Goal: Information Seeking & Learning: Learn about a topic

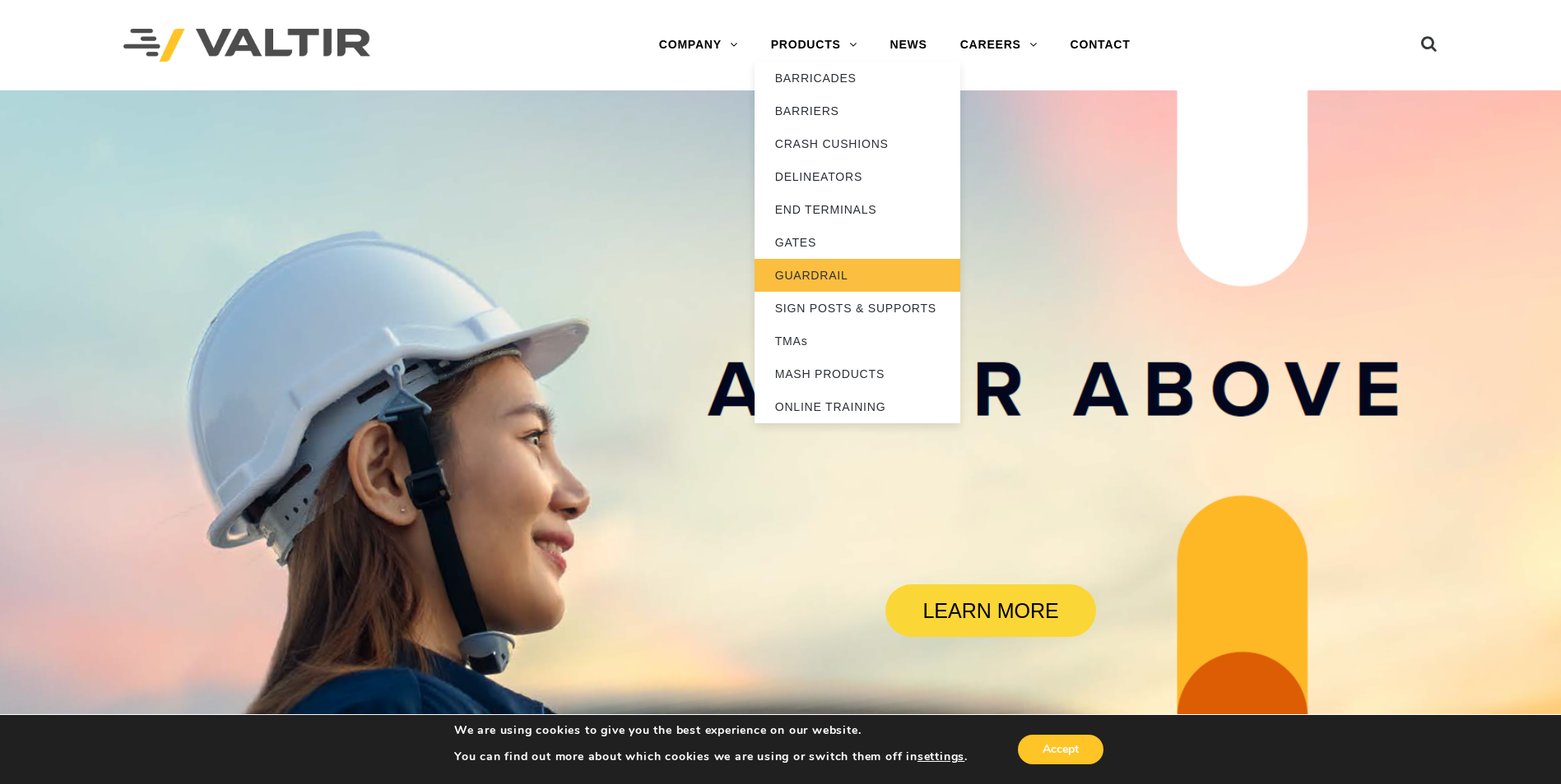
click at [820, 272] on link "GUARDRAIL" at bounding box center [857, 276] width 205 height 33
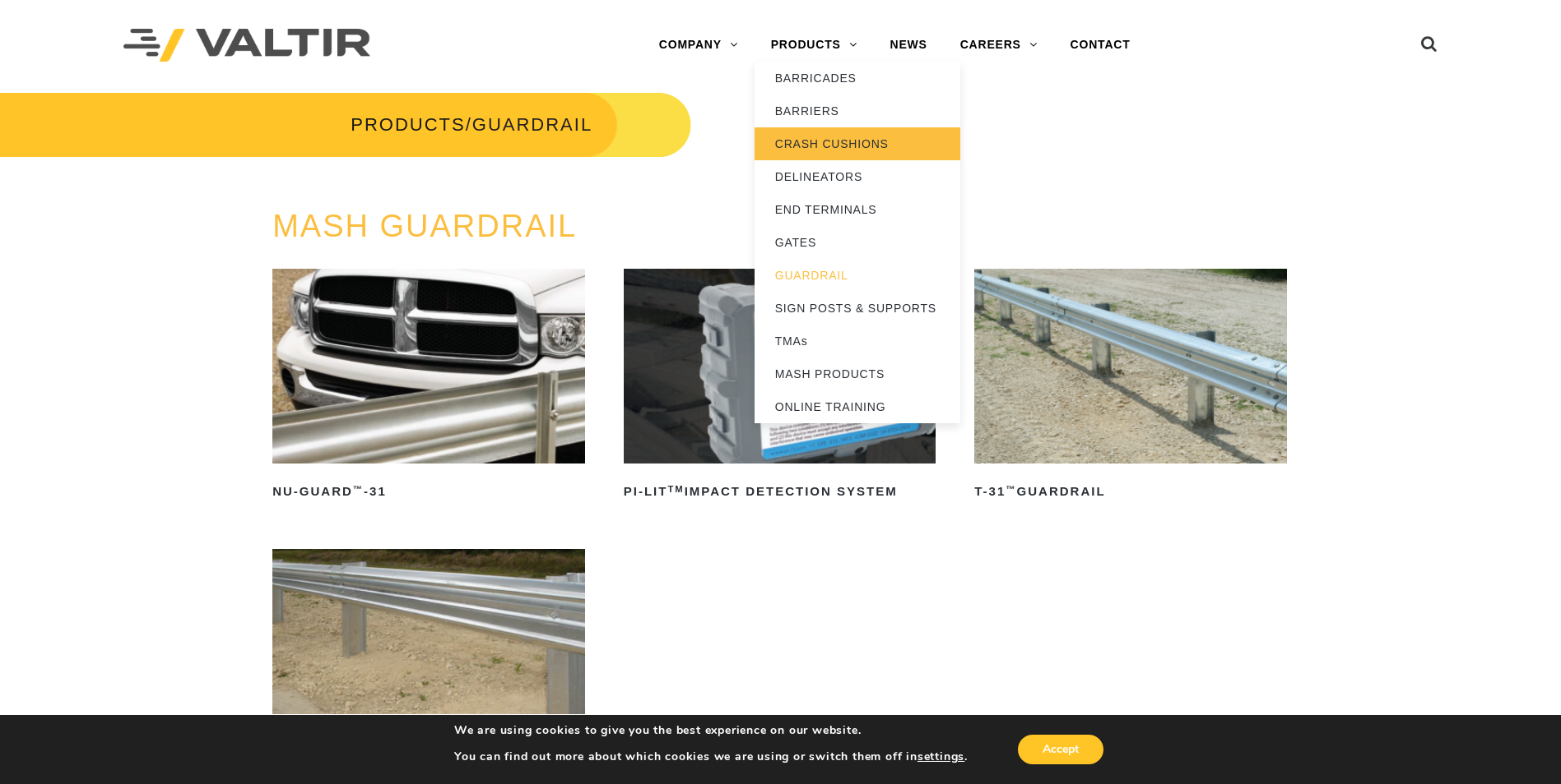
click at [809, 143] on link "CRASH CUSHIONS" at bounding box center [857, 144] width 205 height 33
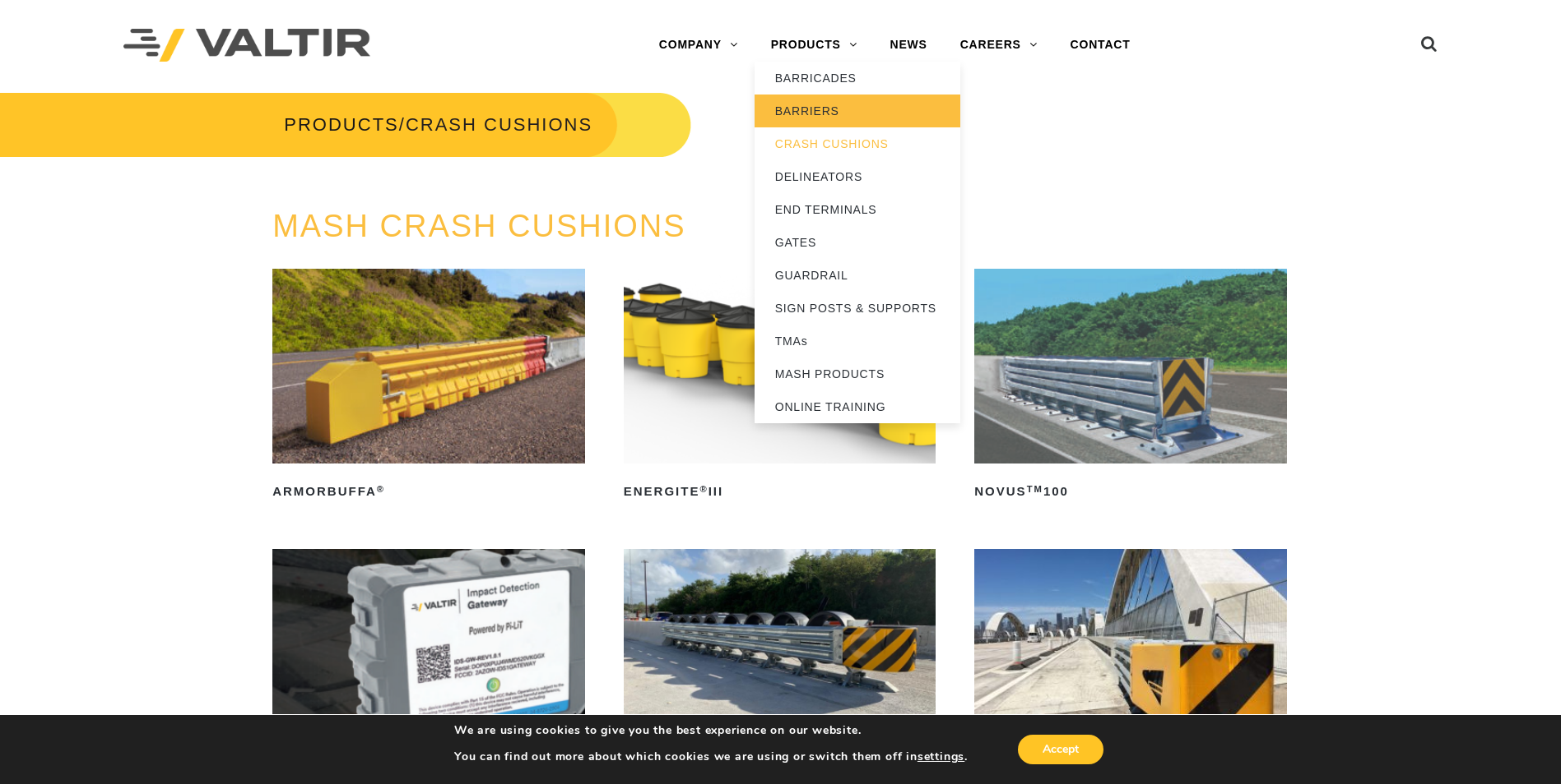
click at [806, 107] on link "BARRIERS" at bounding box center [857, 111] width 205 height 33
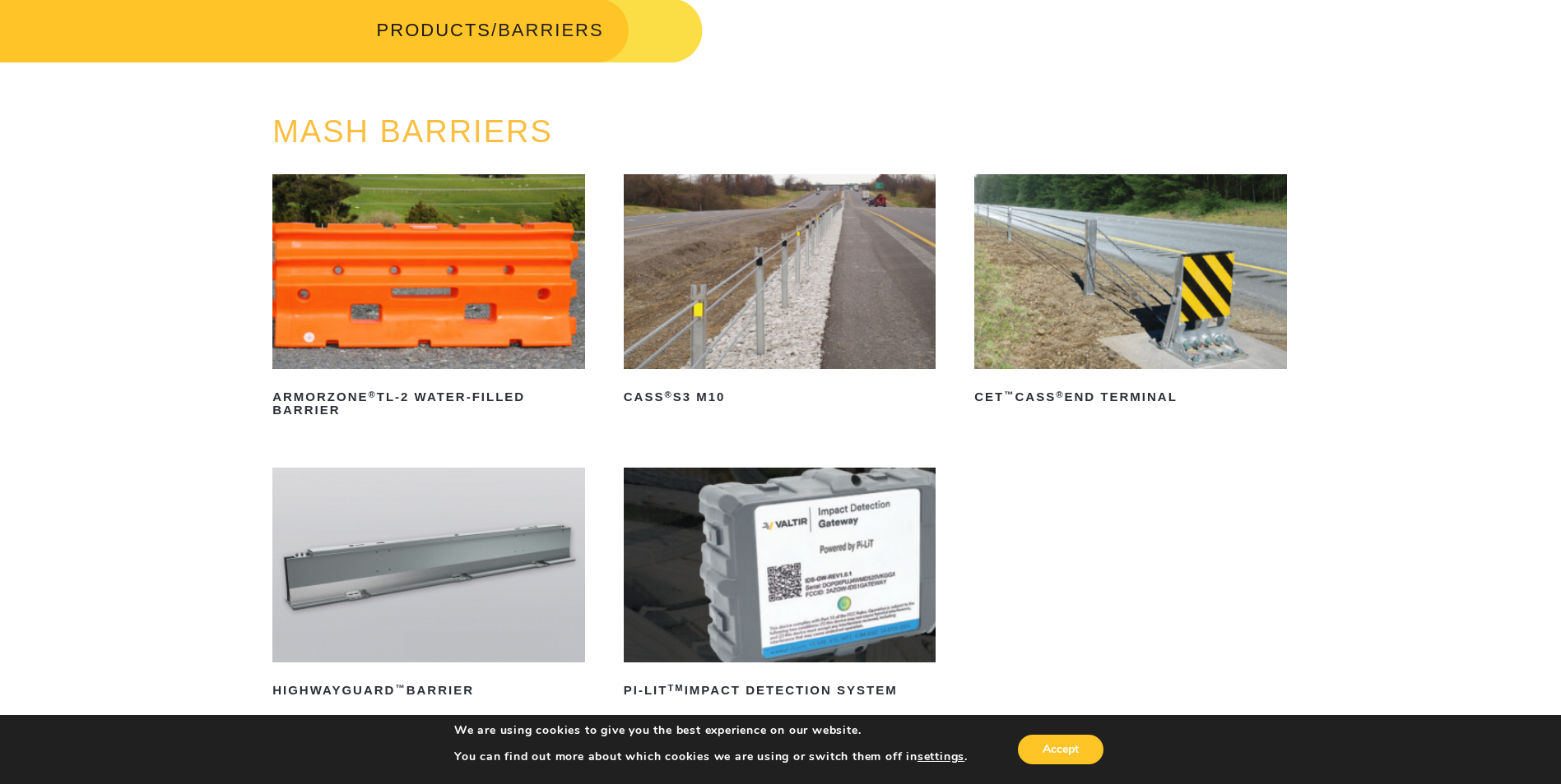
scroll to position [247, 0]
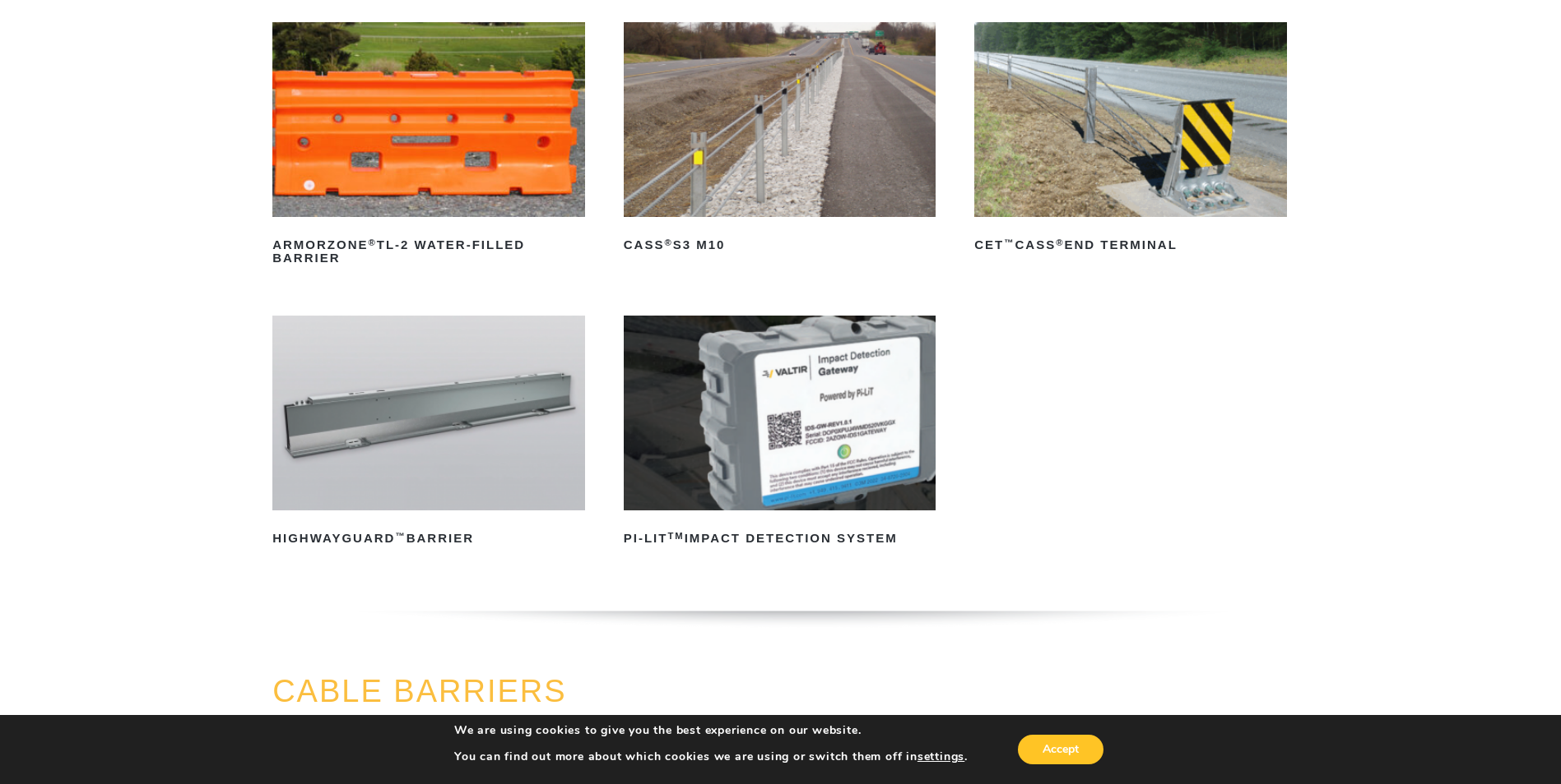
click at [394, 420] on img at bounding box center [429, 413] width 313 height 195
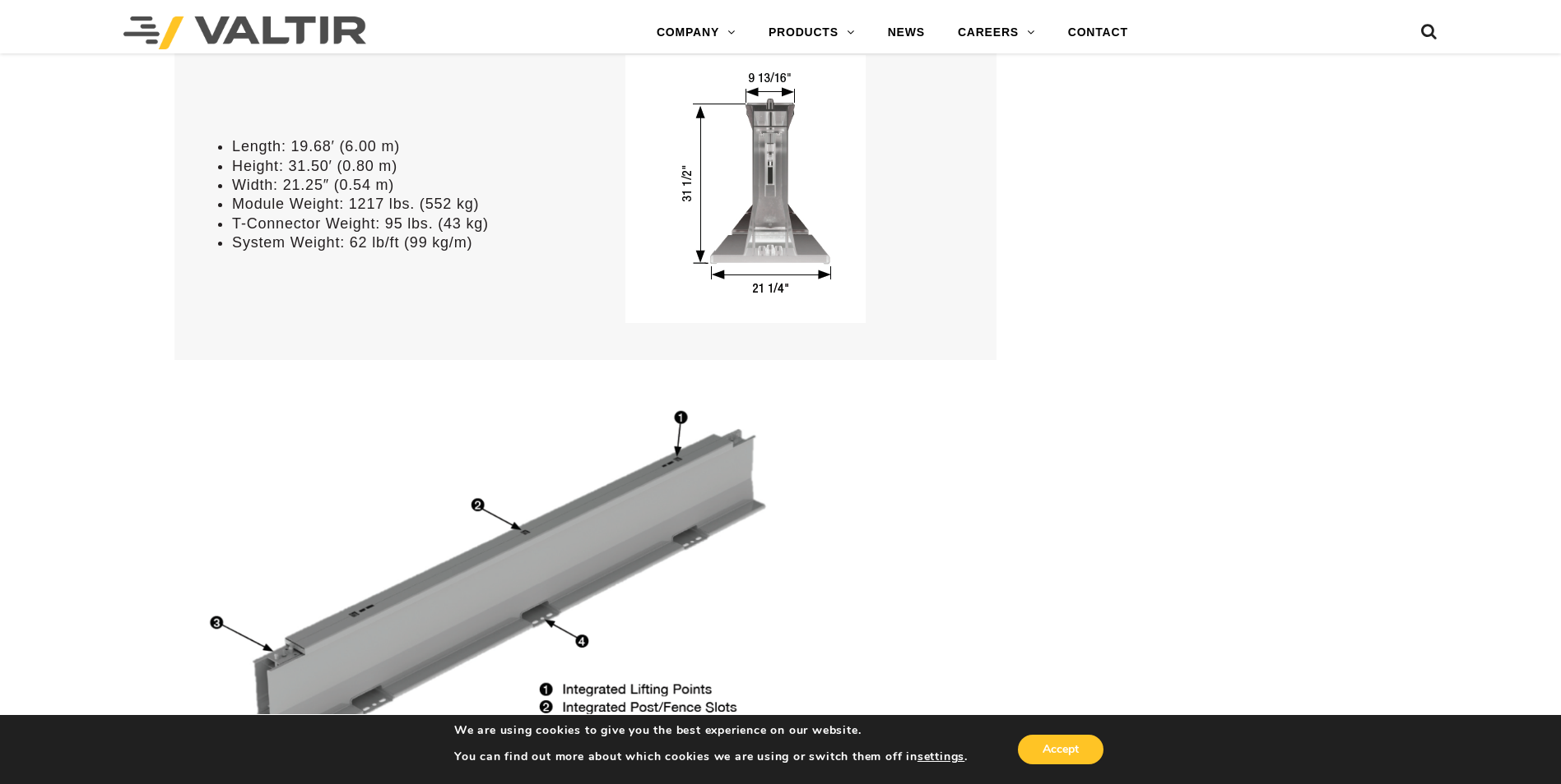
scroll to position [1234, 0]
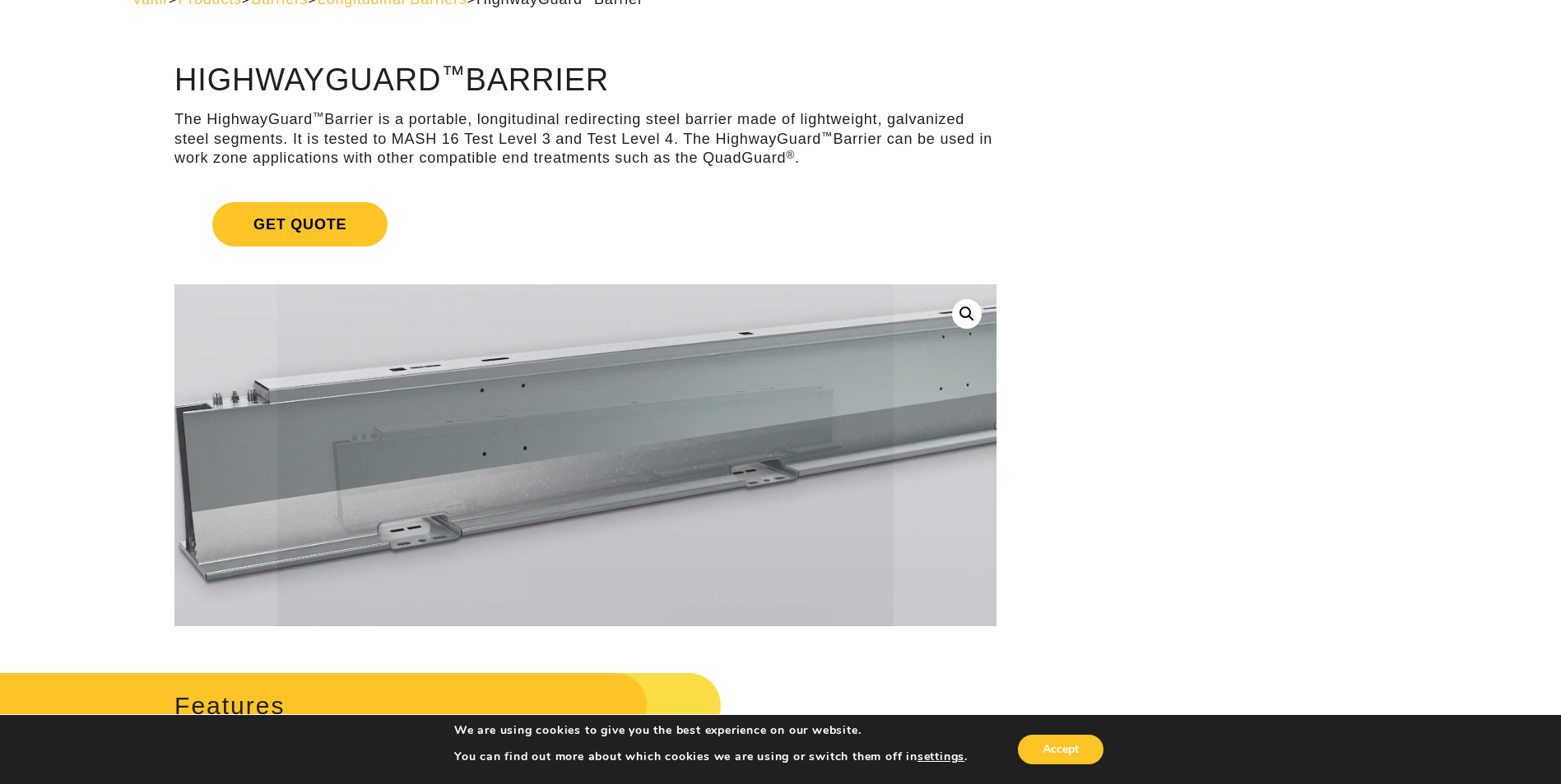
scroll to position [0, 0]
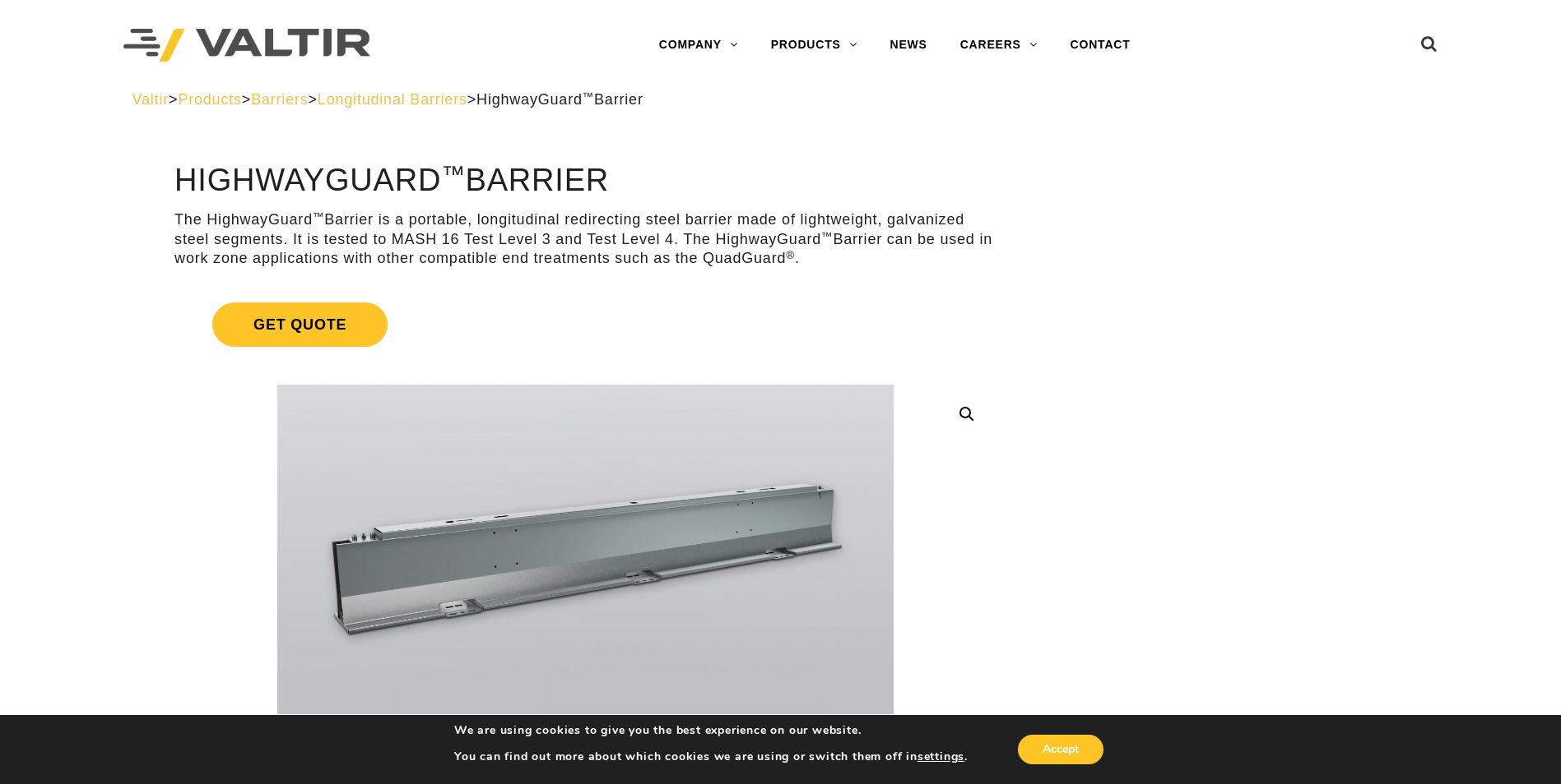
click at [425, 92] on span "Longitudinal Barriers" at bounding box center [392, 100] width 149 height 17
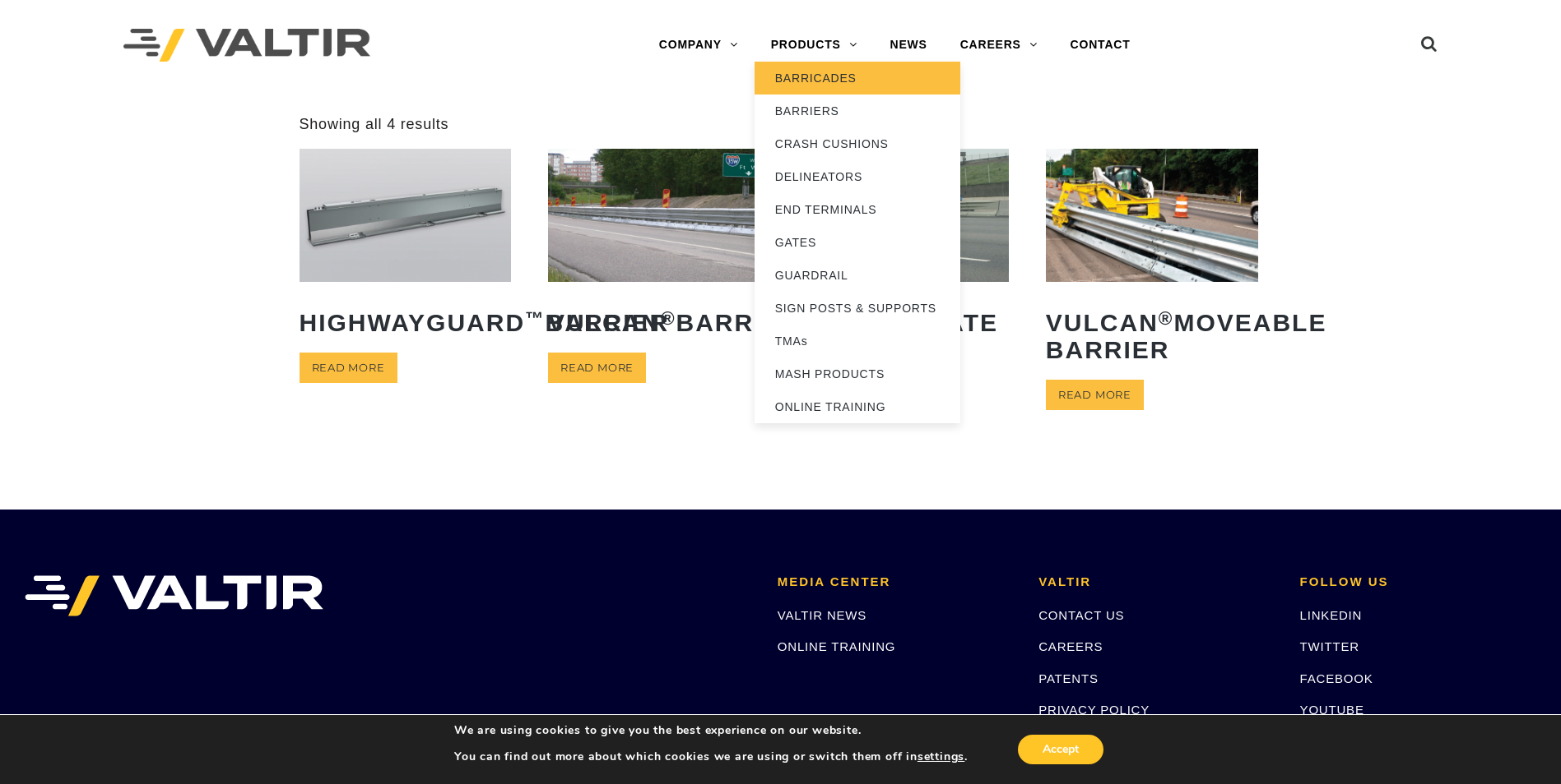
click at [810, 78] on link "BARRICADES" at bounding box center [857, 79] width 205 height 33
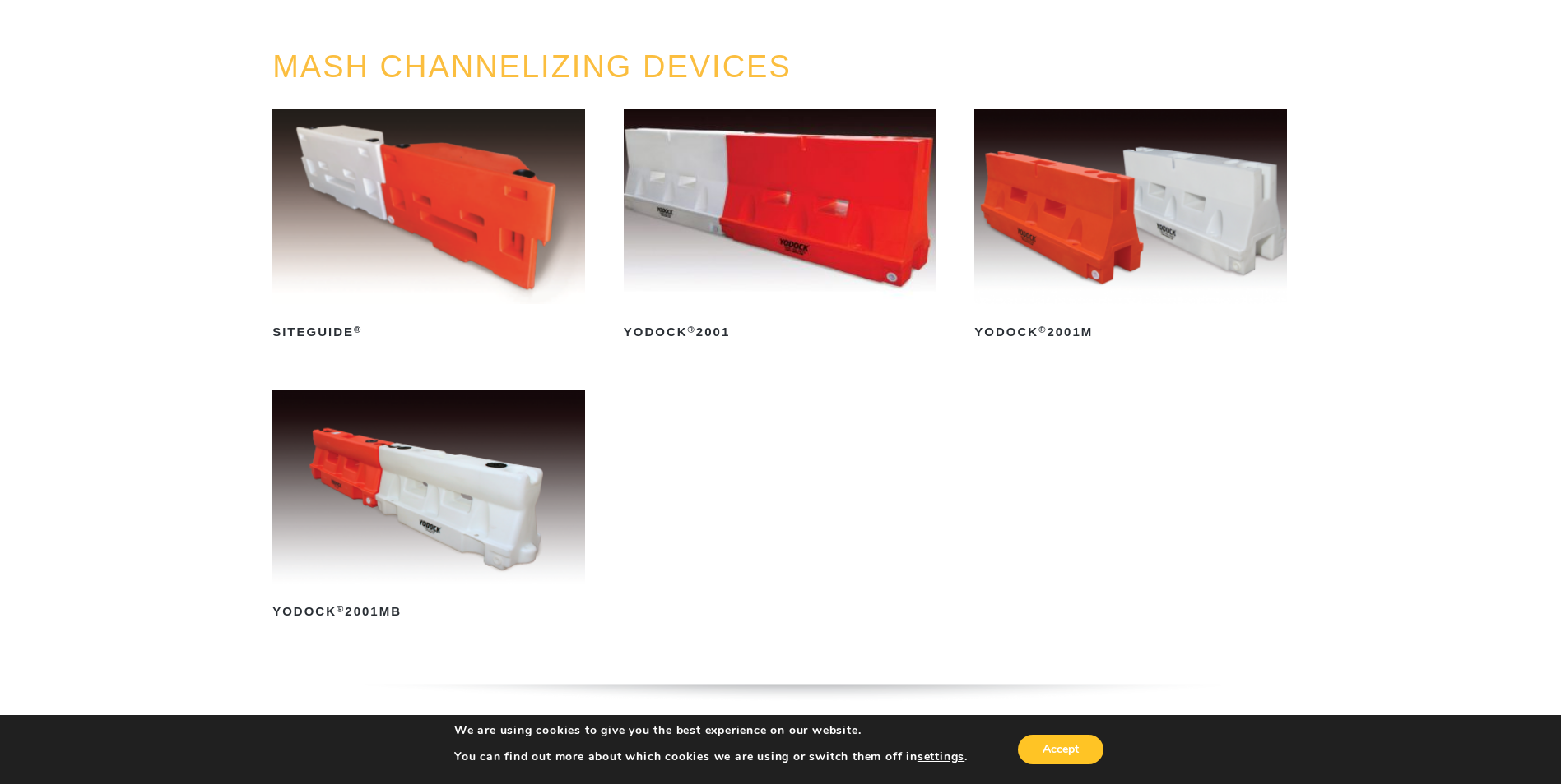
scroll to position [164, 0]
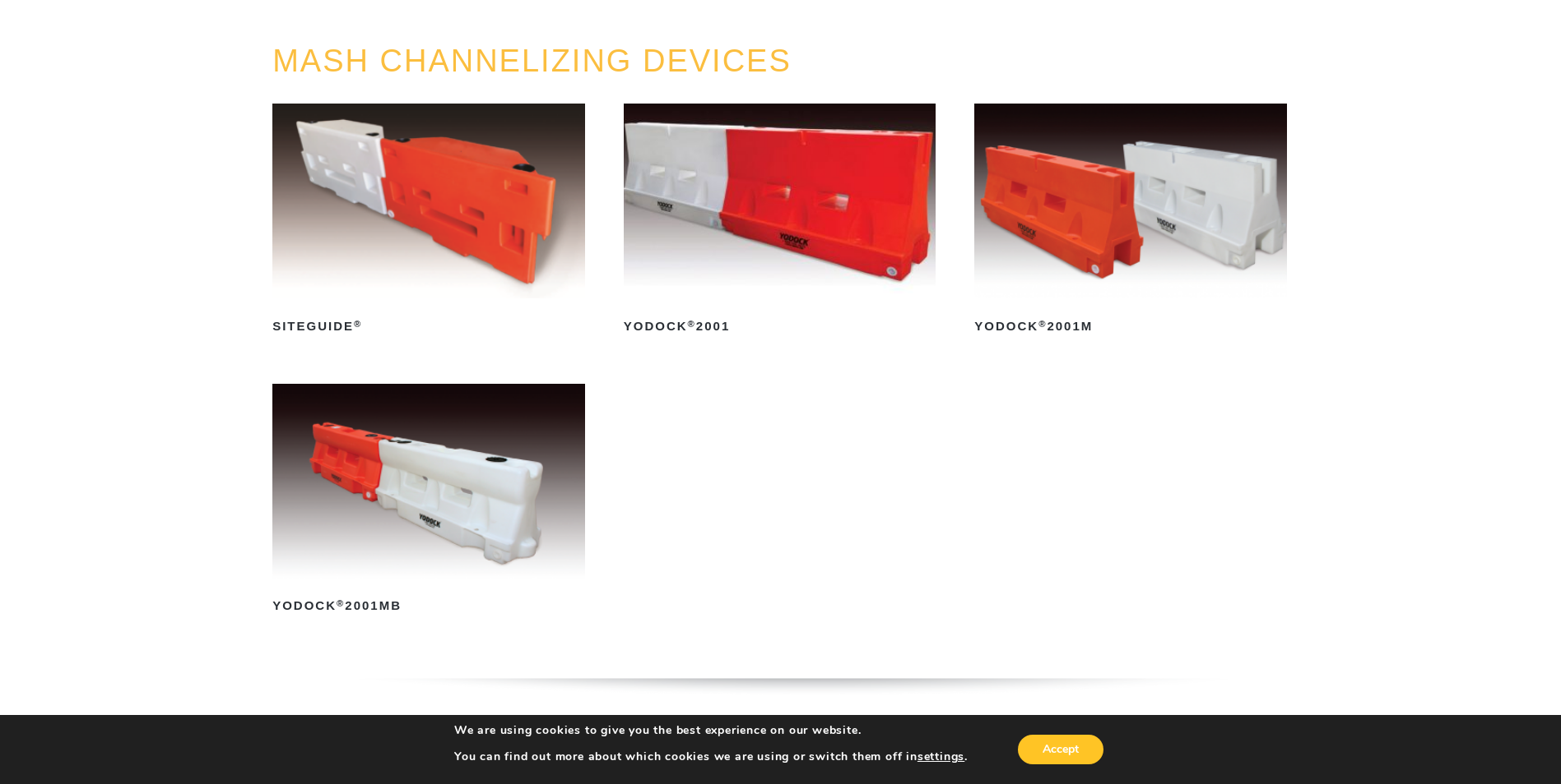
click at [427, 196] on img at bounding box center [429, 201] width 313 height 195
